Goal: Transaction & Acquisition: Purchase product/service

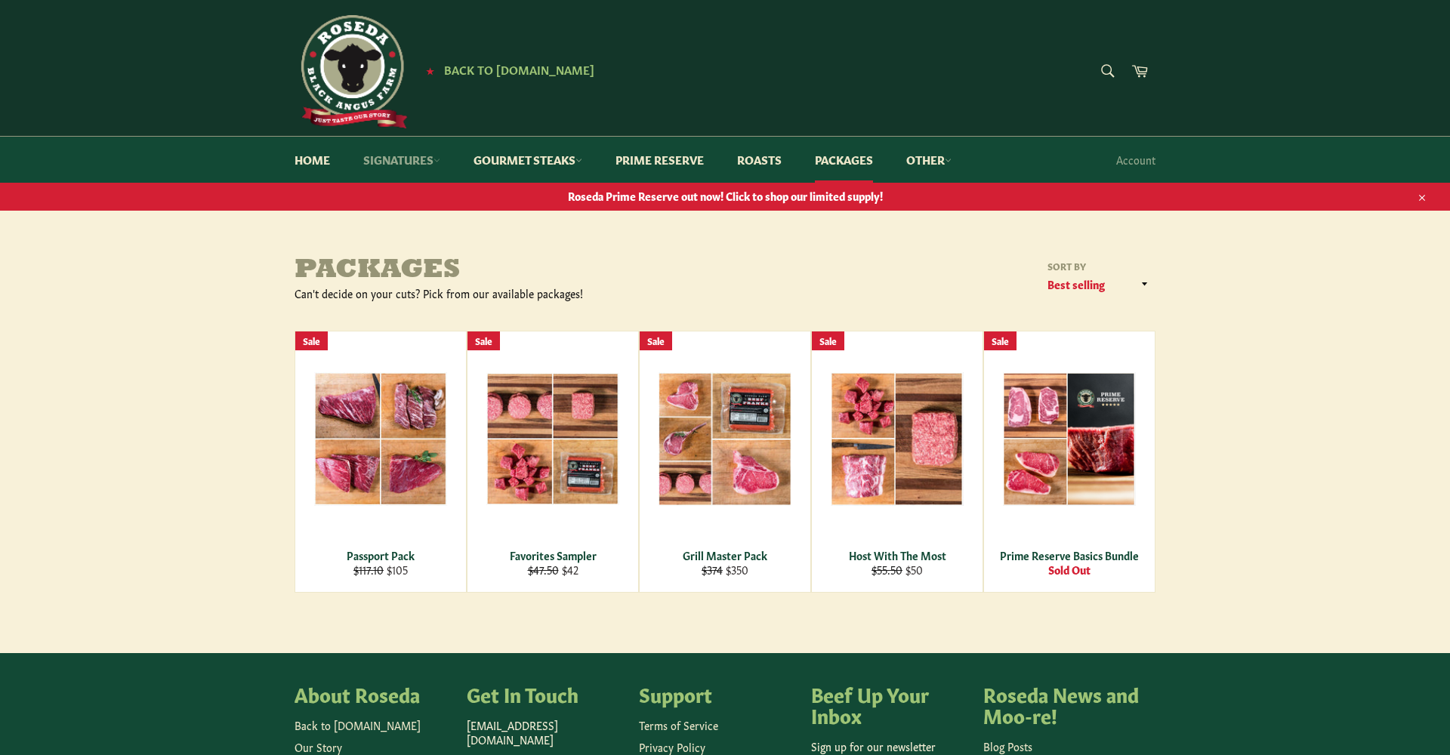
click at [431, 156] on link "Signatures" at bounding box center [401, 160] width 107 height 46
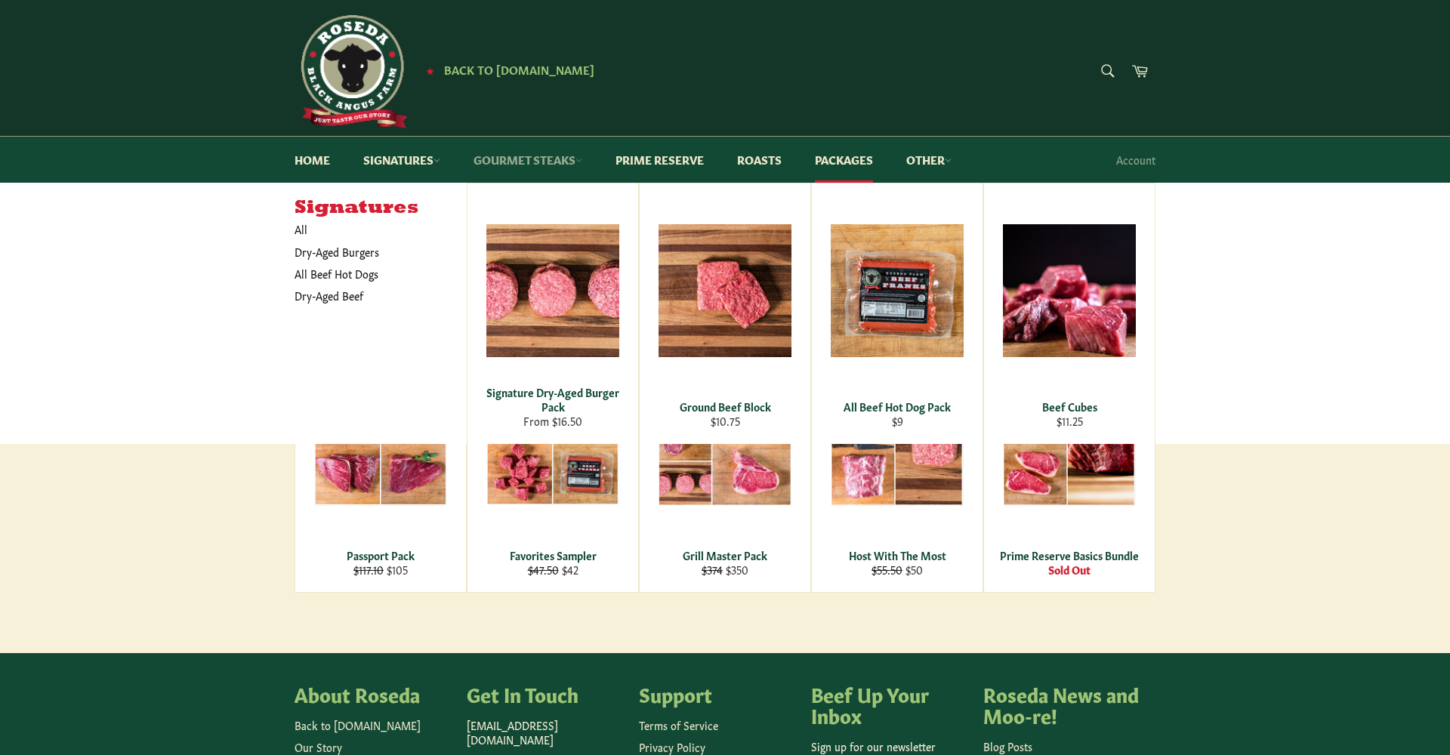
click at [582, 161] on icon at bounding box center [579, 160] width 7 height 7
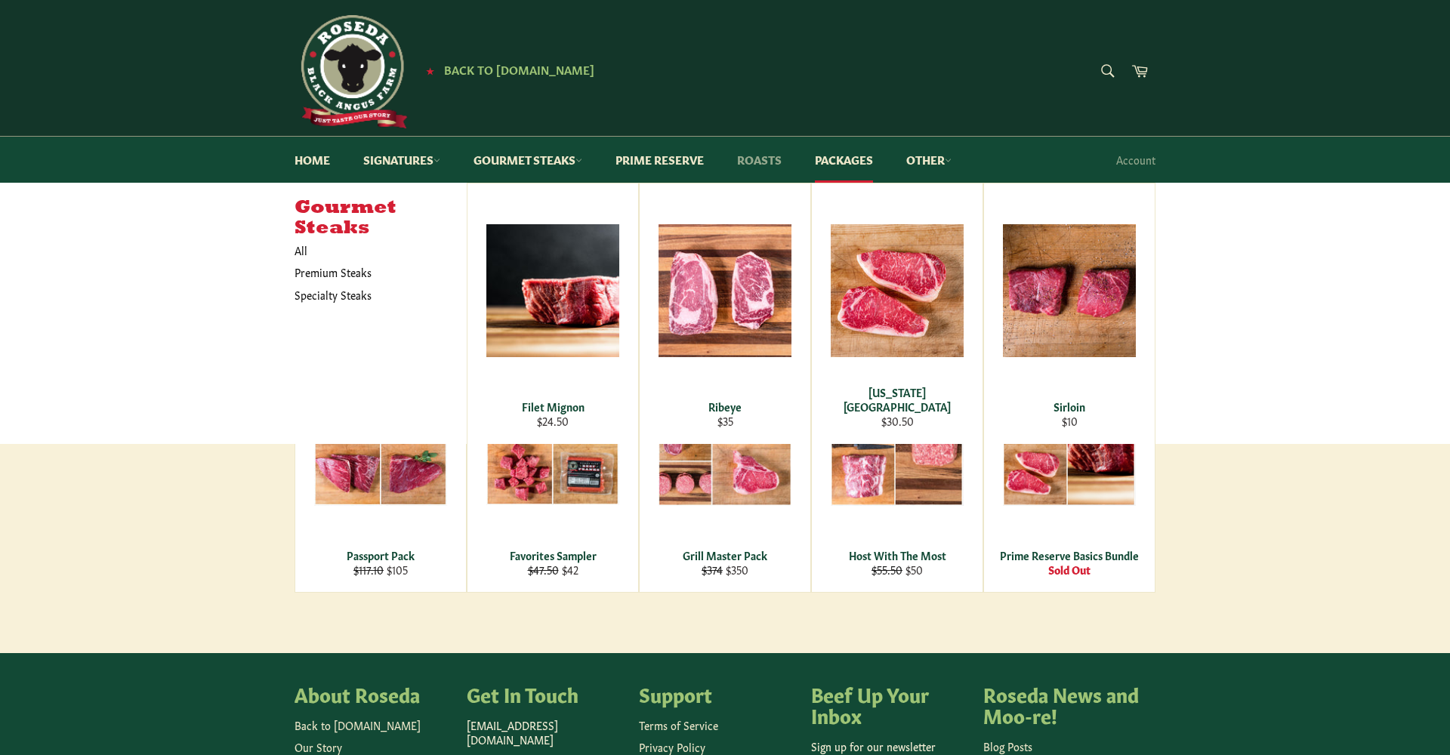
click at [772, 159] on link "Roasts" at bounding box center [759, 160] width 75 height 46
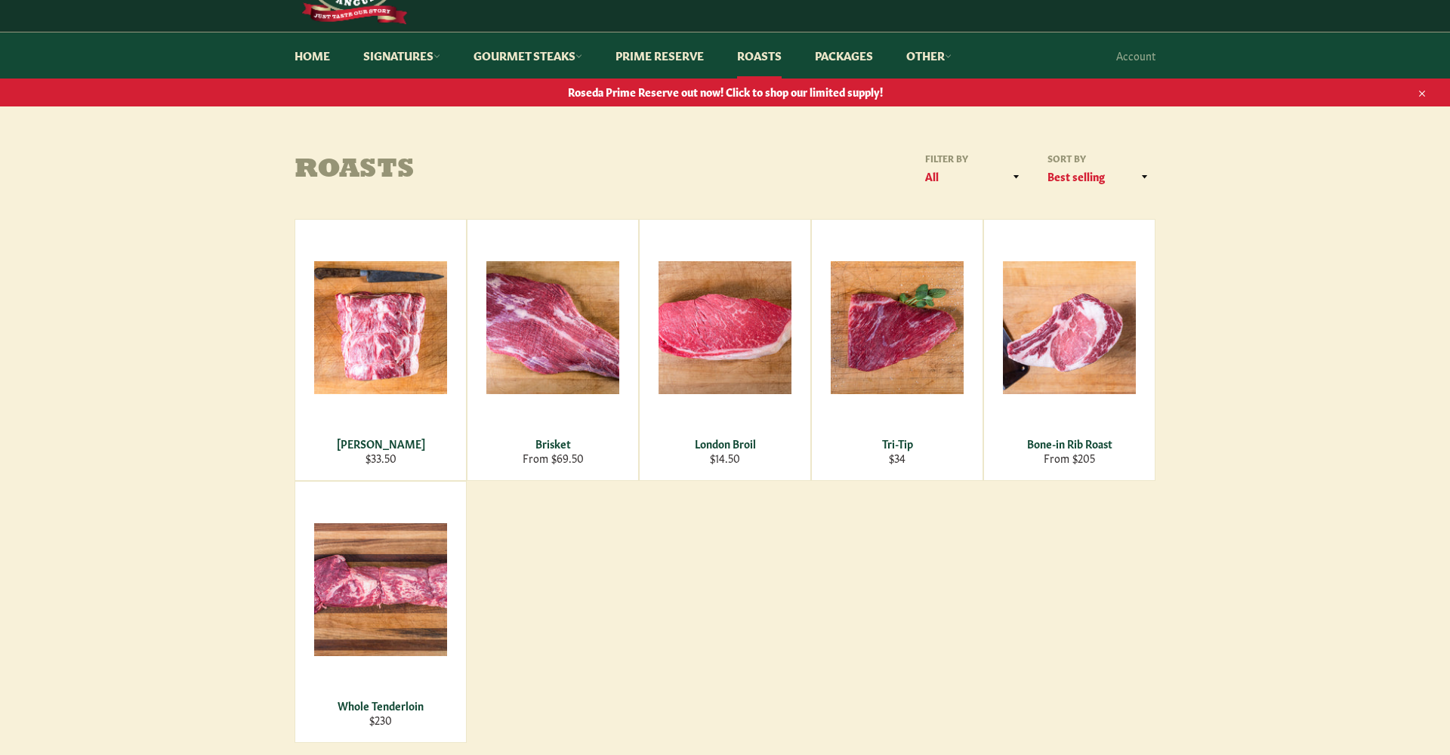
scroll to position [104, 1]
click at [310, 58] on link "Home" at bounding box center [312, 55] width 66 height 46
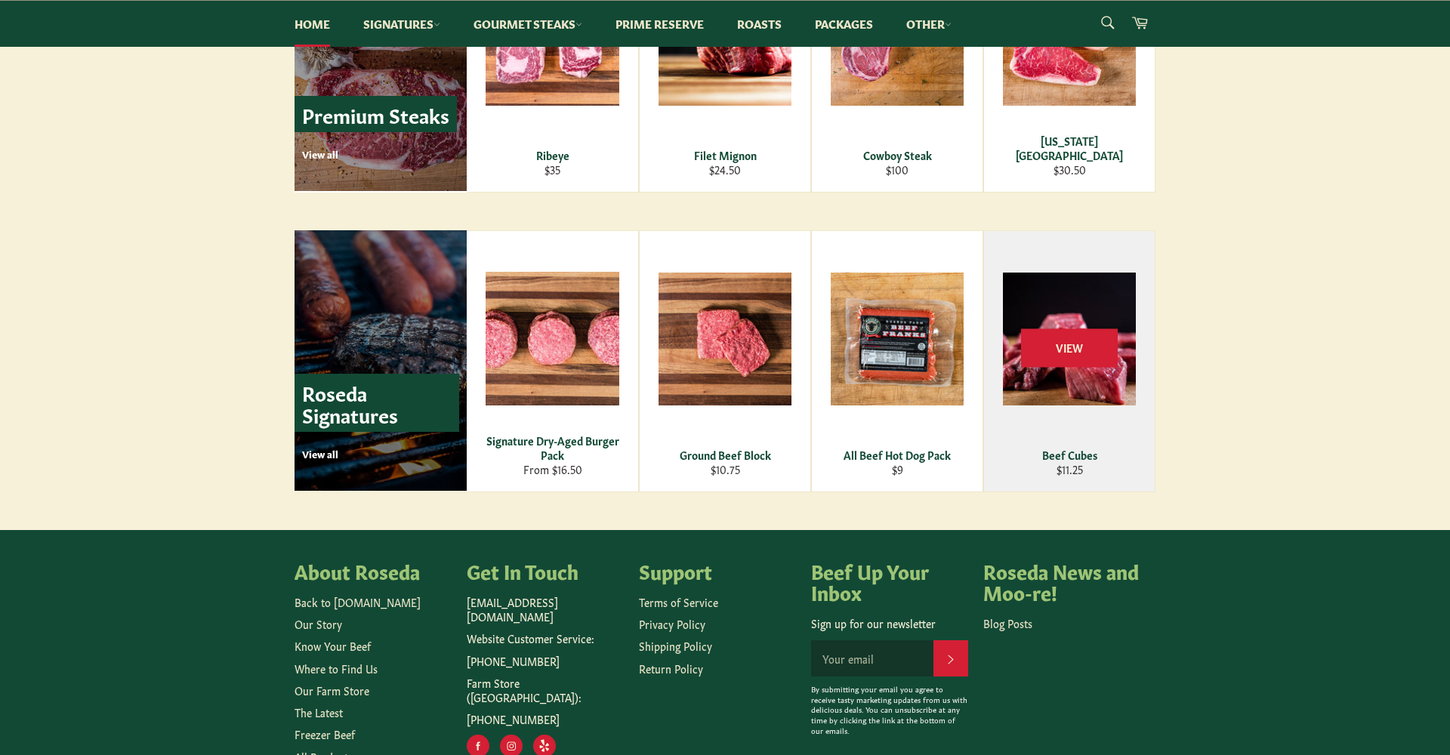
scroll to position [1947, 0]
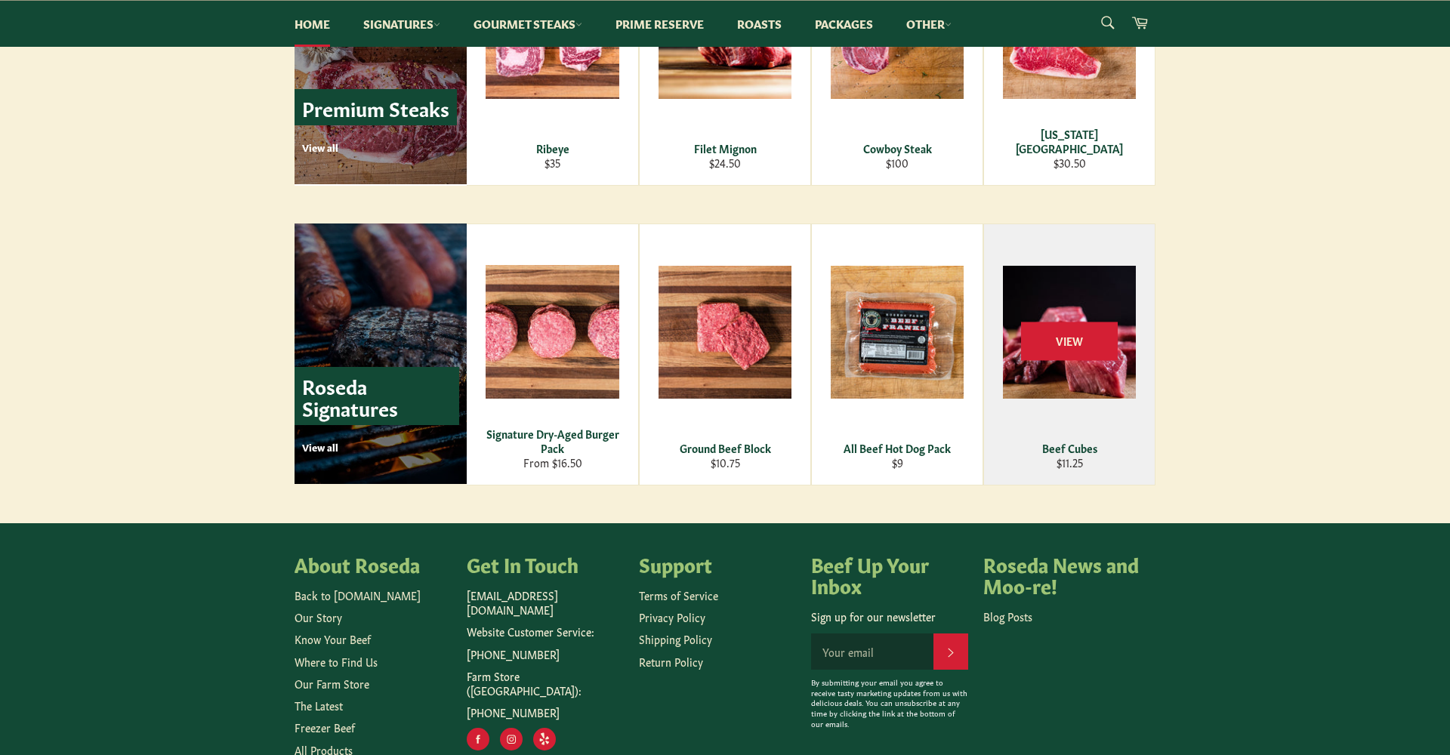
click at [1077, 446] on div "Beef Cubes" at bounding box center [1070, 448] width 152 height 14
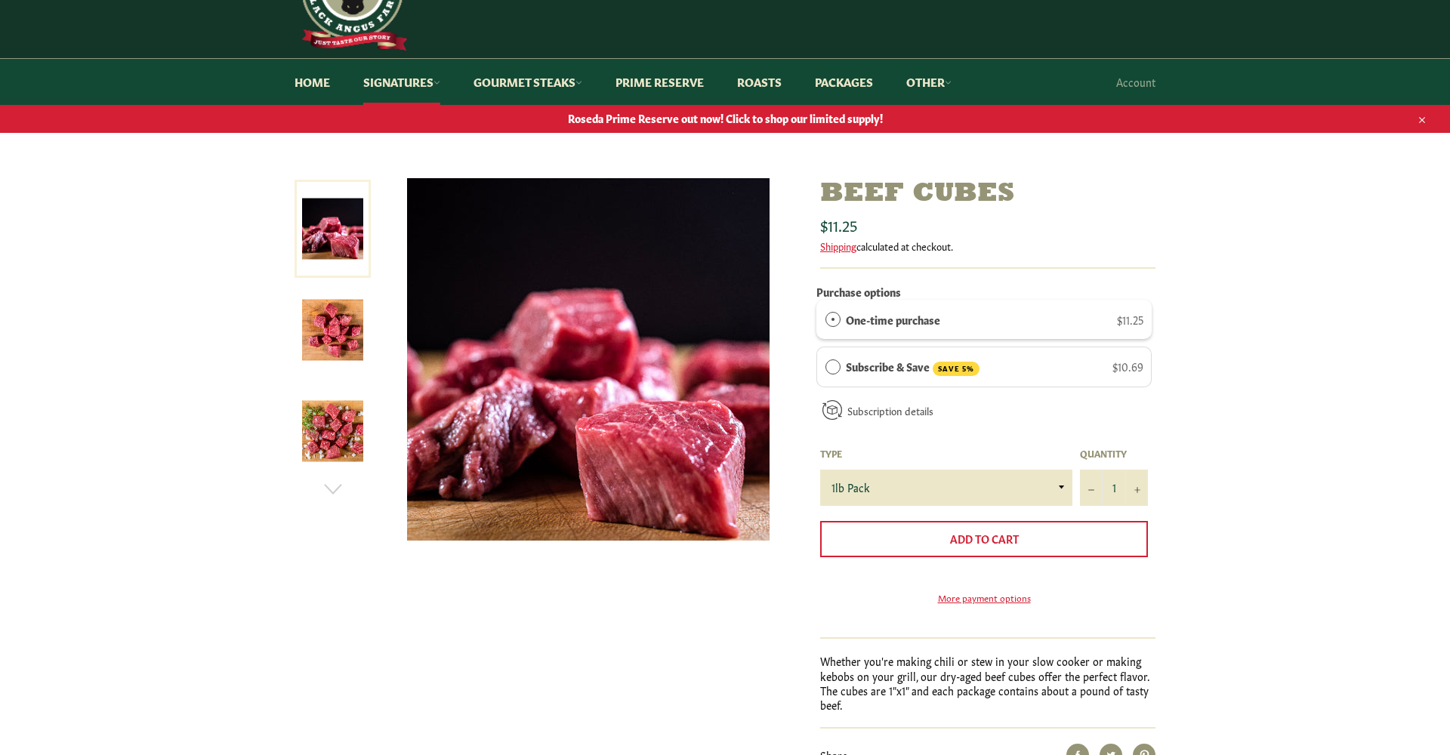
scroll to position [91, 0]
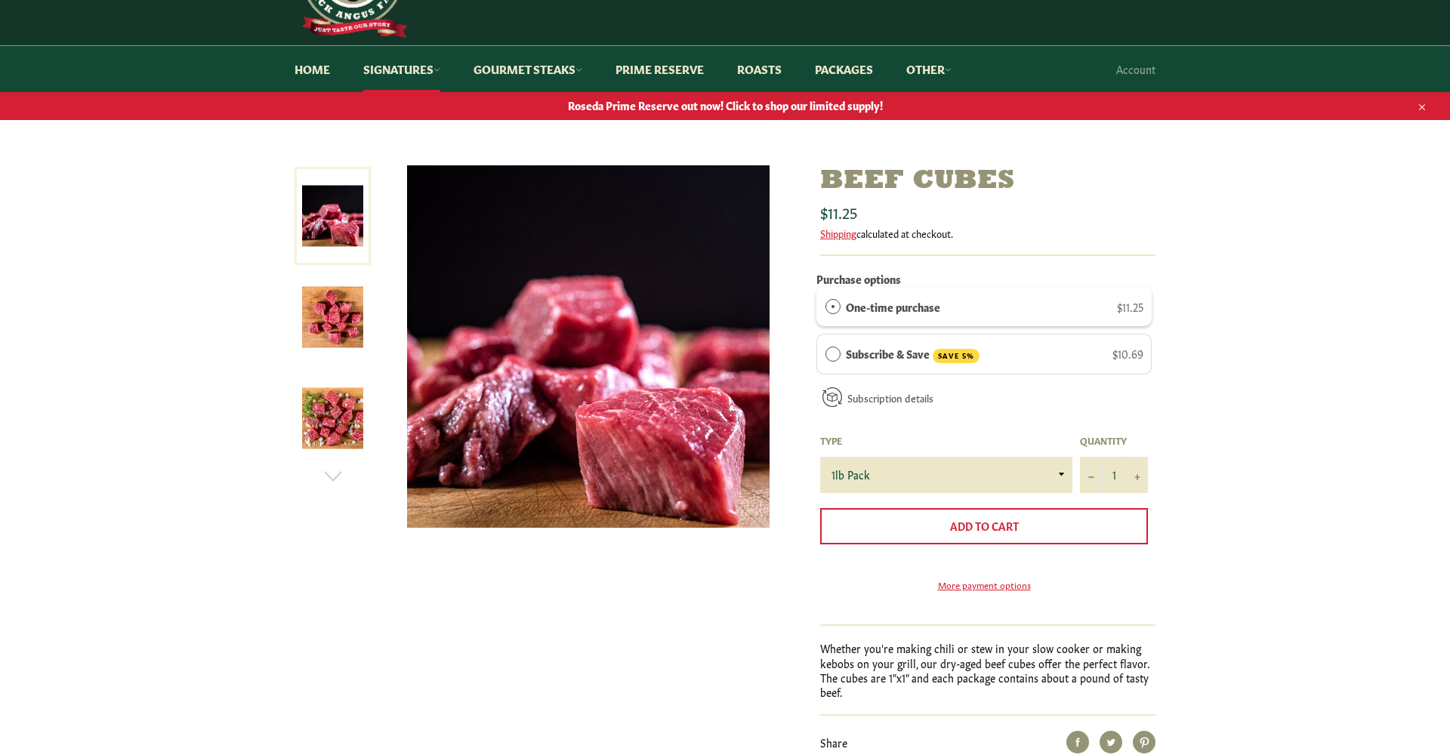
click at [336, 329] on img at bounding box center [332, 317] width 61 height 61
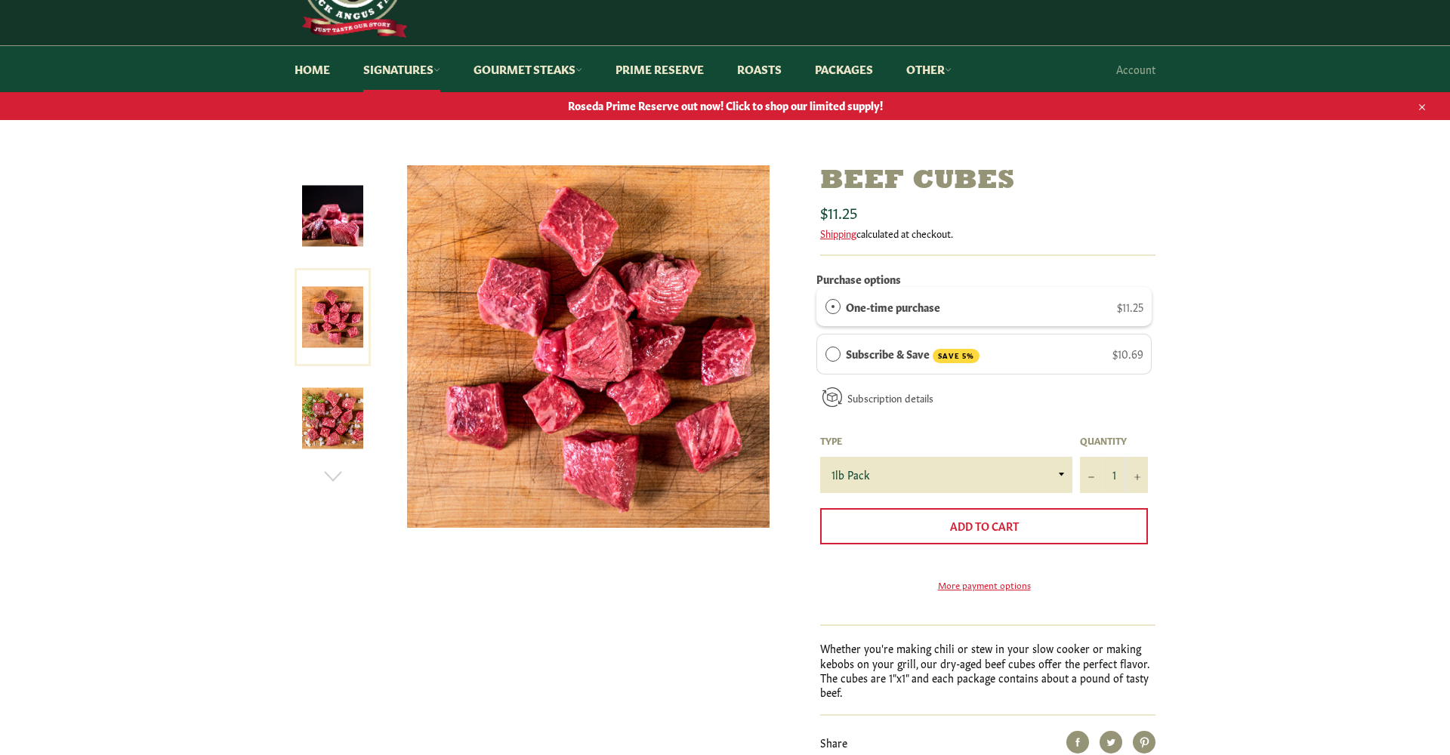
scroll to position [89, 0]
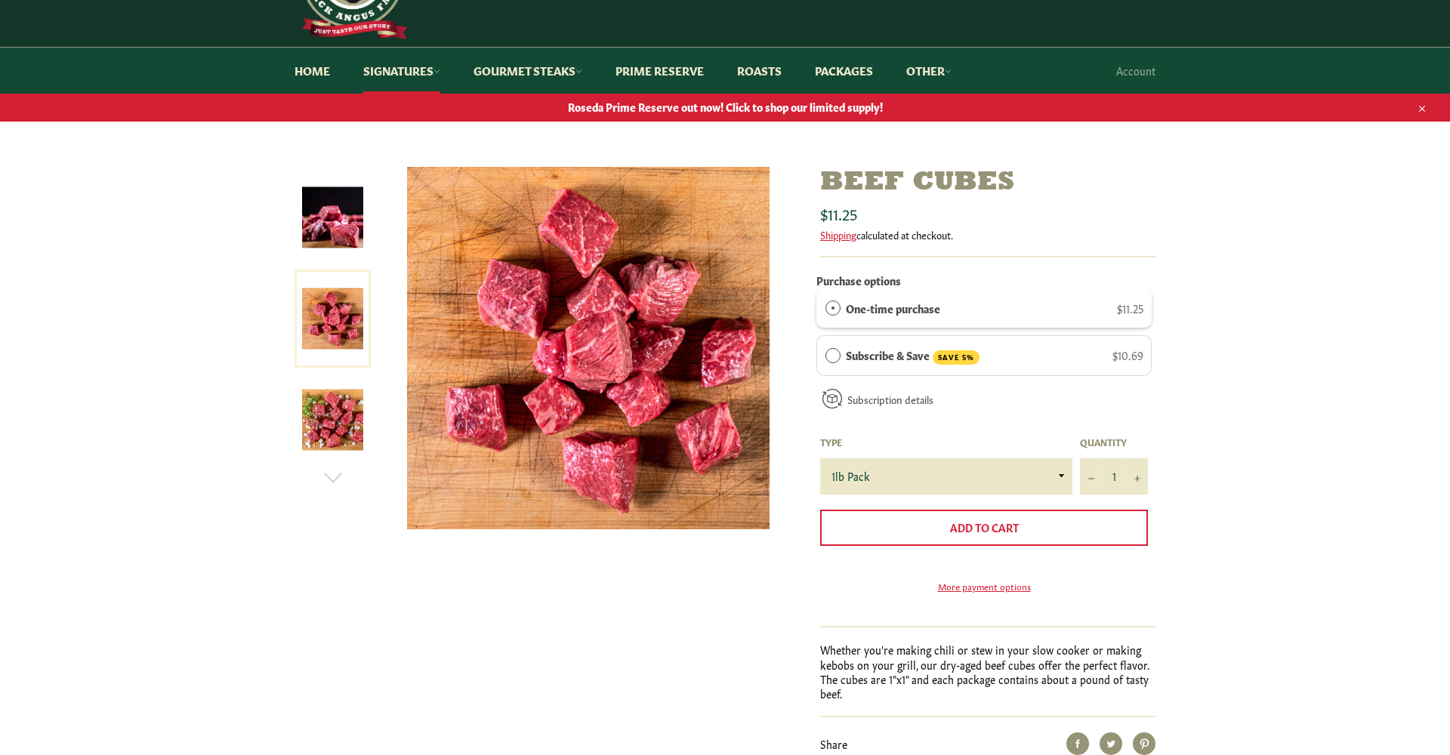
click at [325, 428] on img at bounding box center [332, 420] width 61 height 61
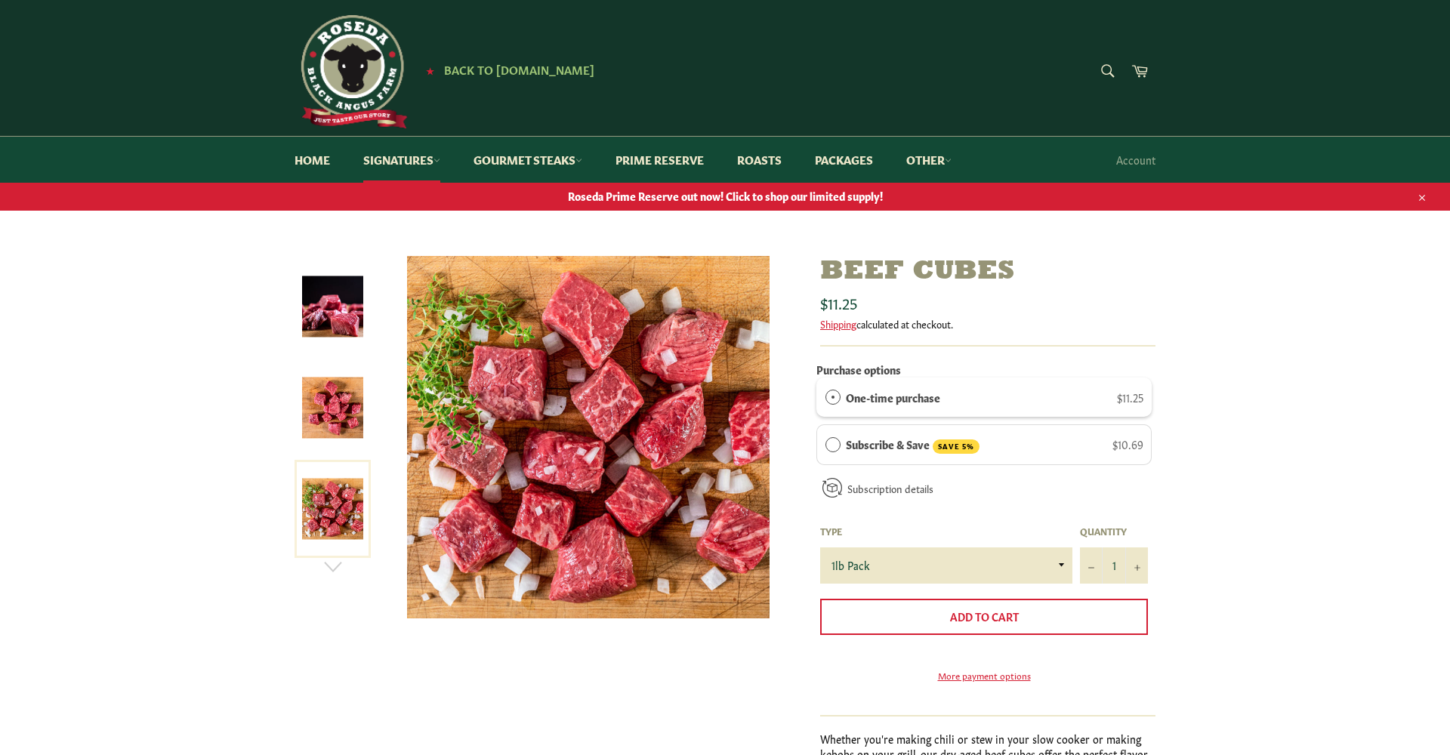
scroll to position [0, 0]
click at [434, 158] on link "Signatures" at bounding box center [401, 160] width 107 height 46
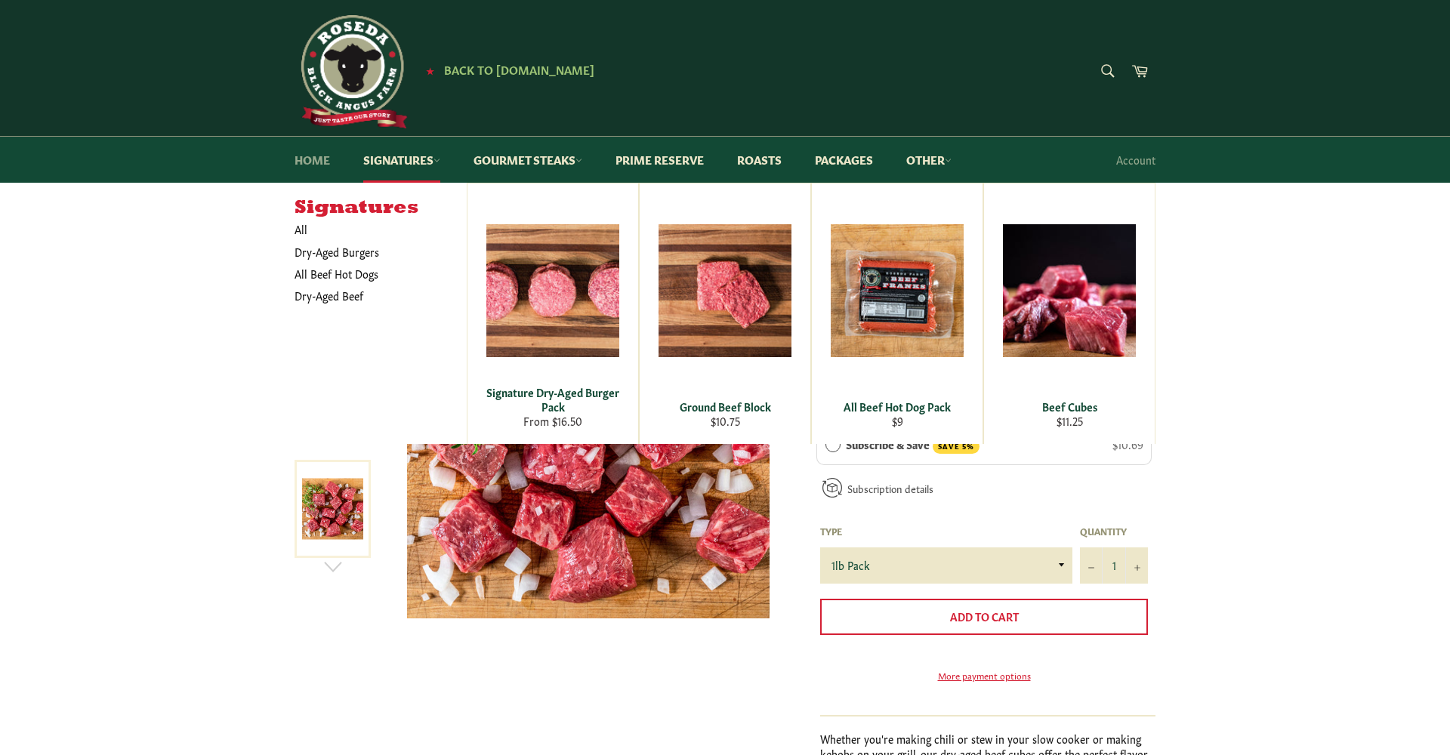
click at [308, 158] on link "Home" at bounding box center [312, 160] width 66 height 46
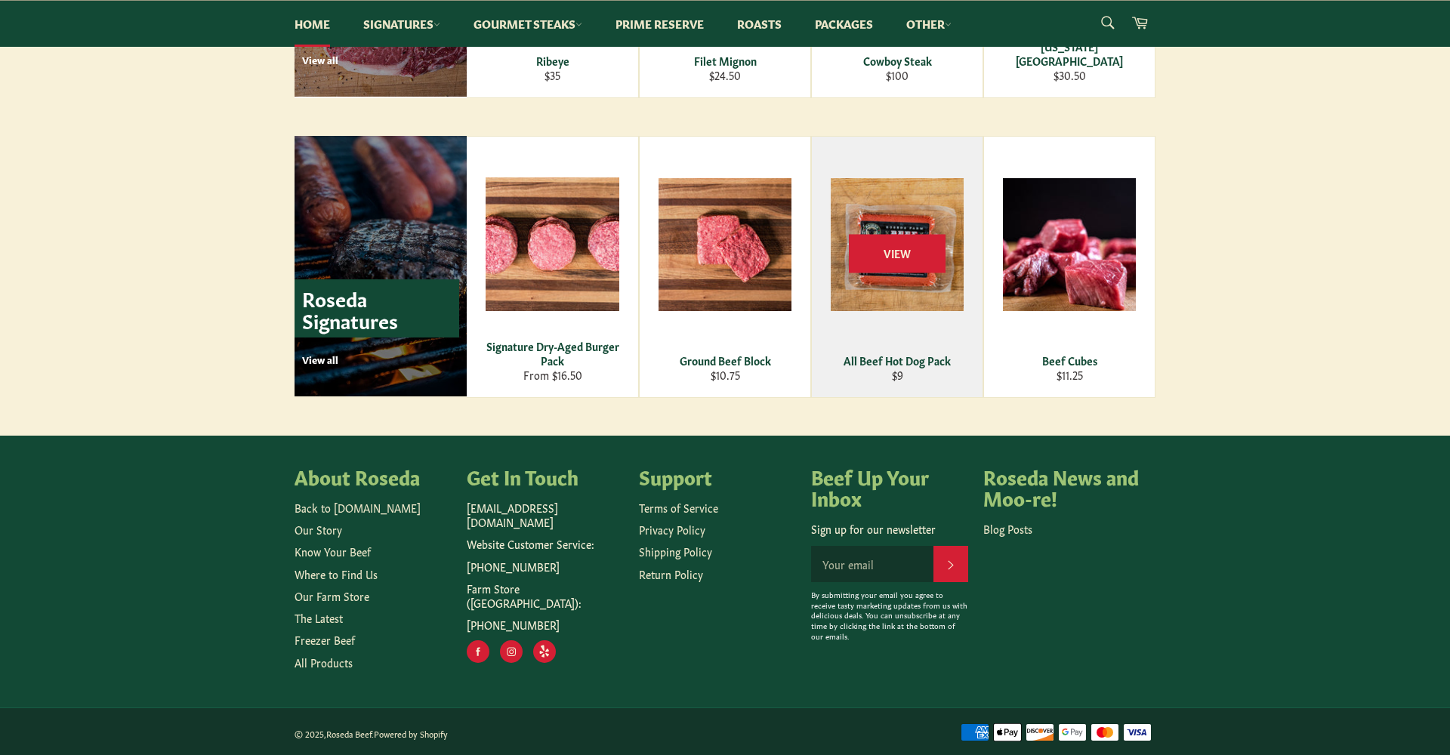
scroll to position [2034, 0]
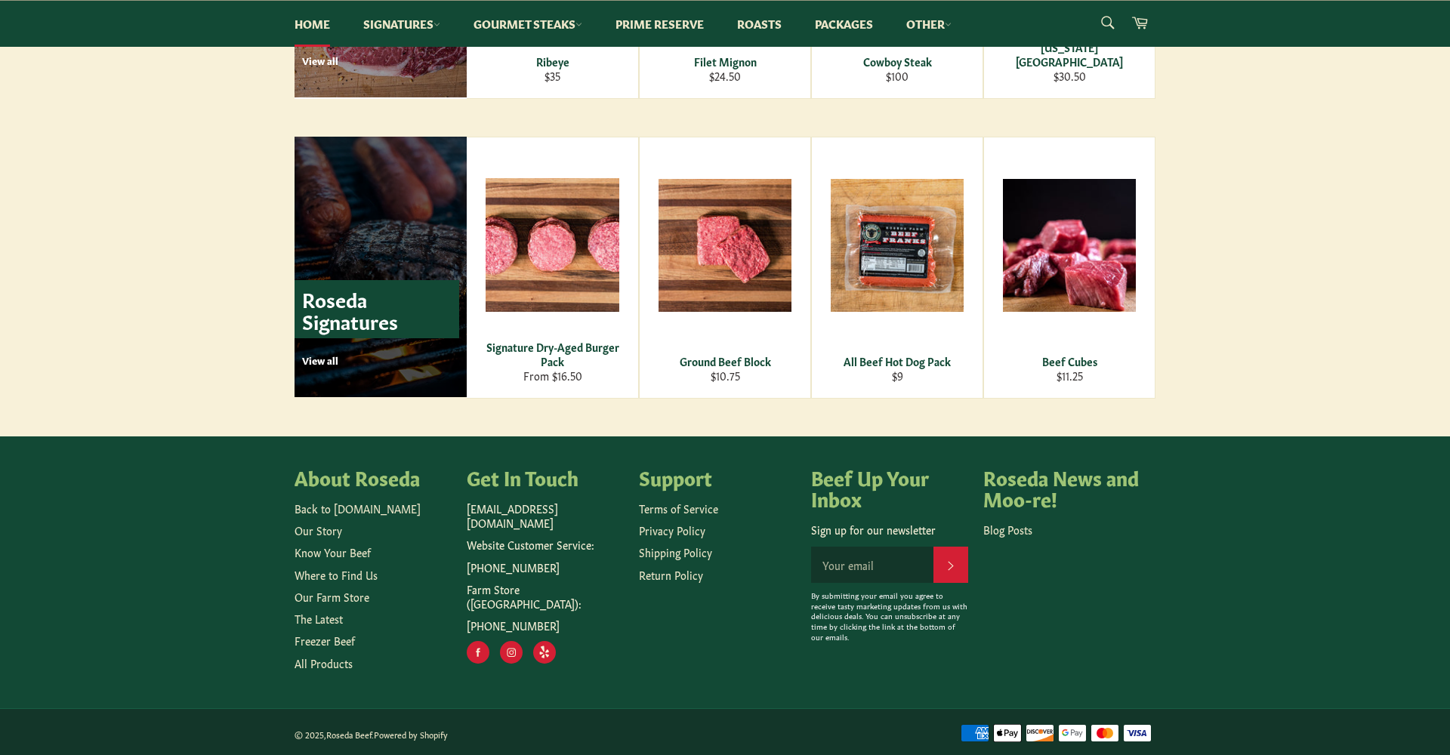
click at [317, 360] on p "View all" at bounding box center [380, 360] width 157 height 14
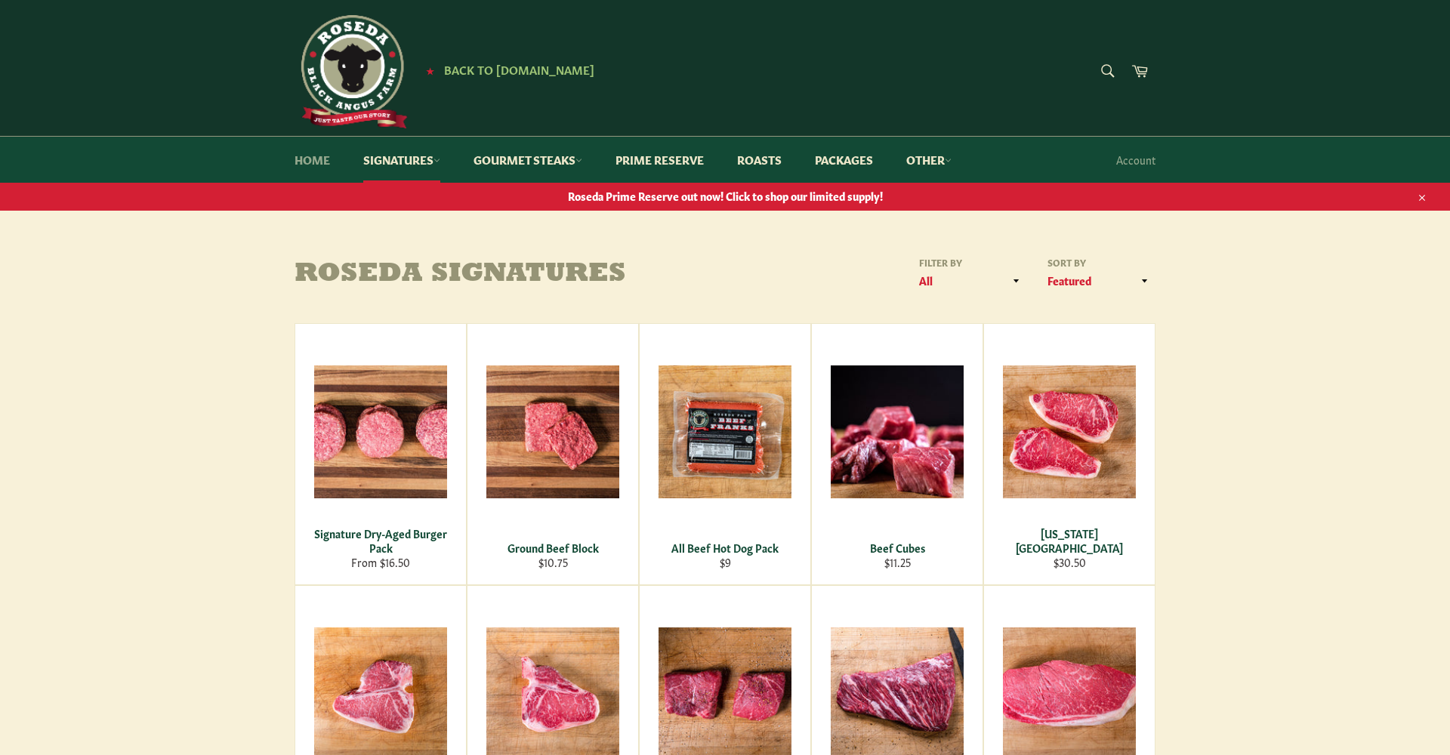
click at [313, 163] on link "Home" at bounding box center [312, 160] width 66 height 46
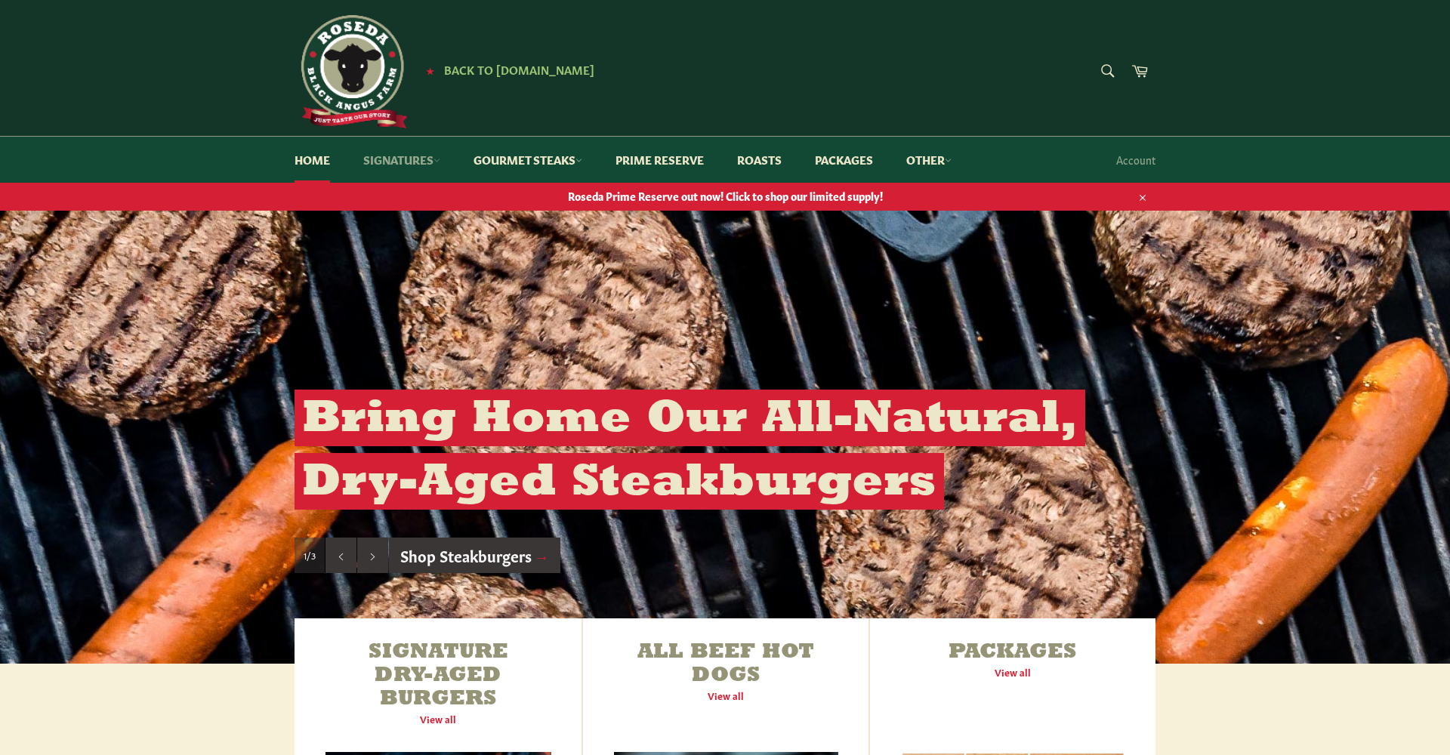
click at [440, 159] on icon at bounding box center [437, 160] width 7 height 7
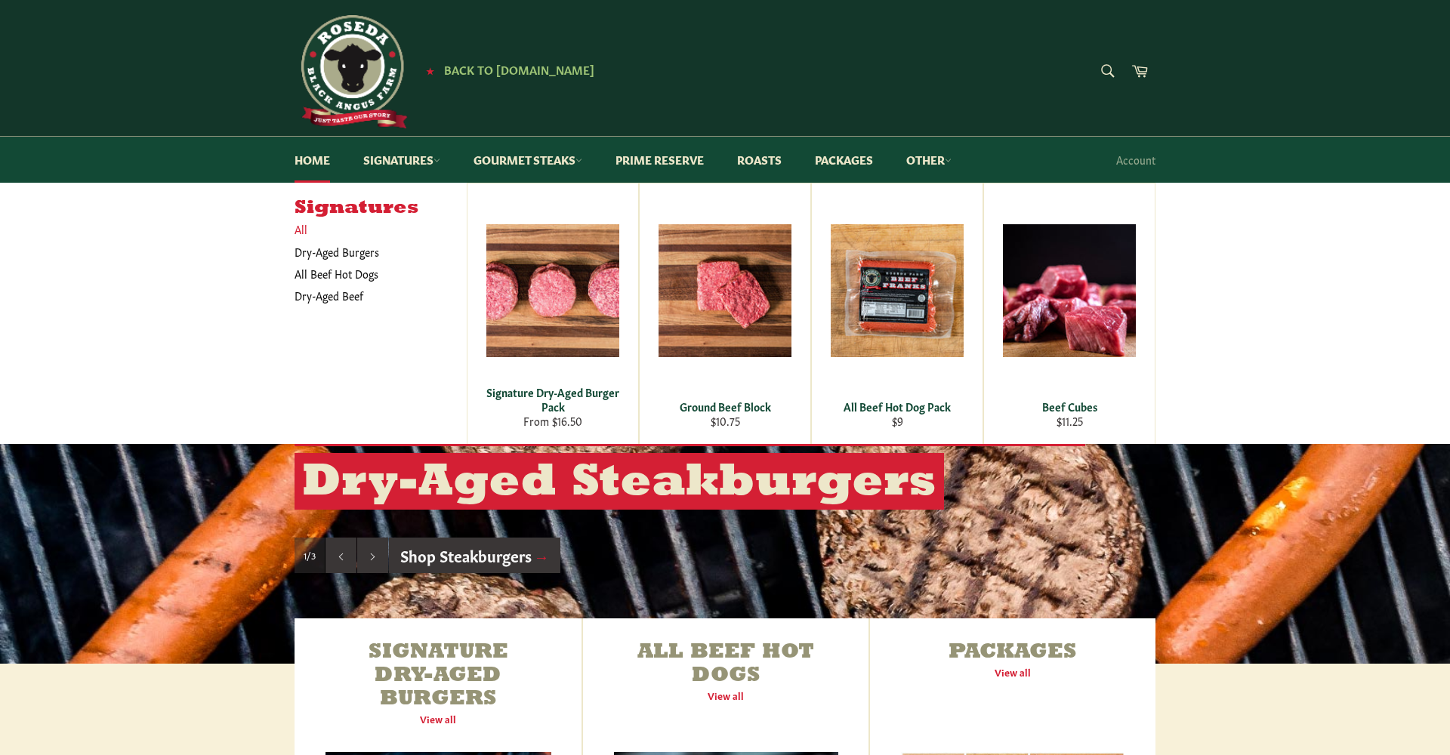
click at [304, 227] on link "All" at bounding box center [377, 229] width 180 height 22
